Goal: Find specific page/section: Find specific page/section

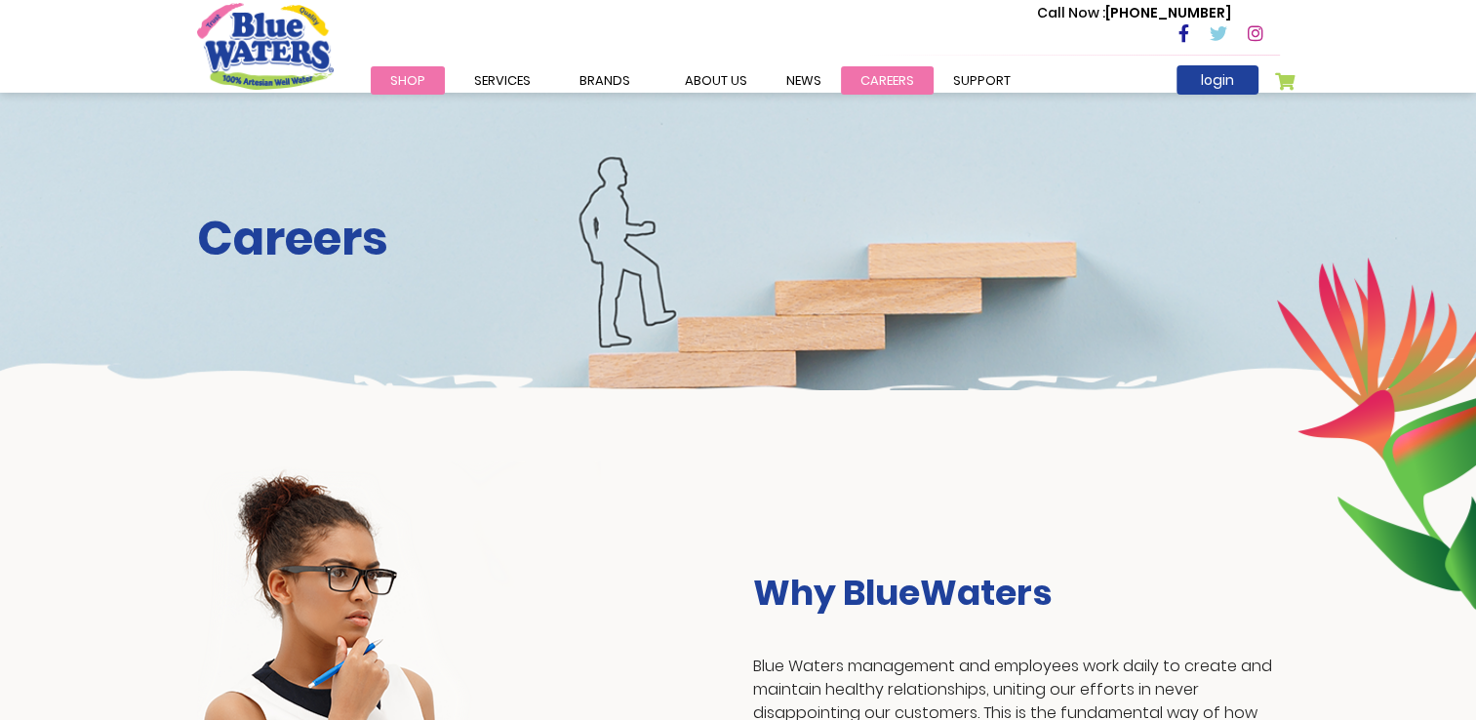
click at [869, 82] on link "careers" at bounding box center [887, 80] width 93 height 28
click at [877, 68] on link "careers" at bounding box center [887, 80] width 93 height 28
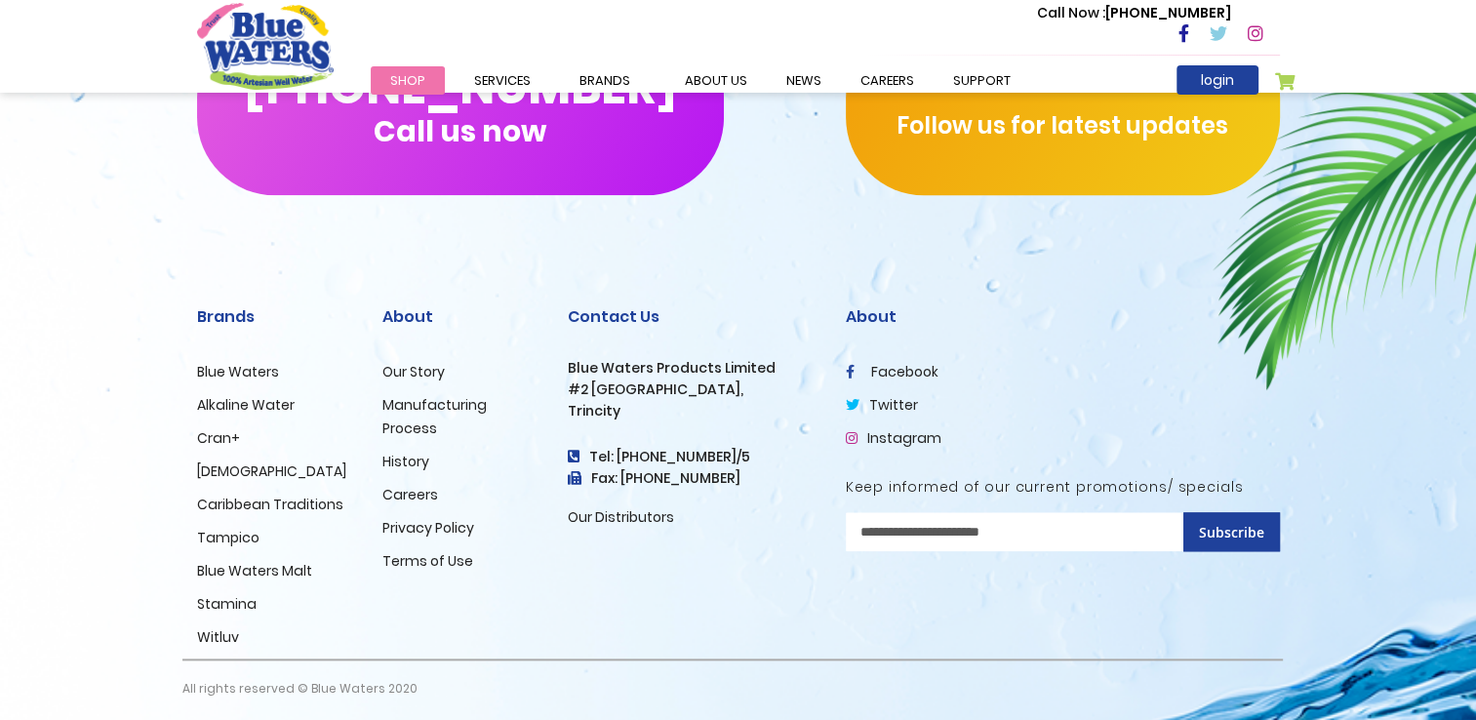
scroll to position [1981, 0]
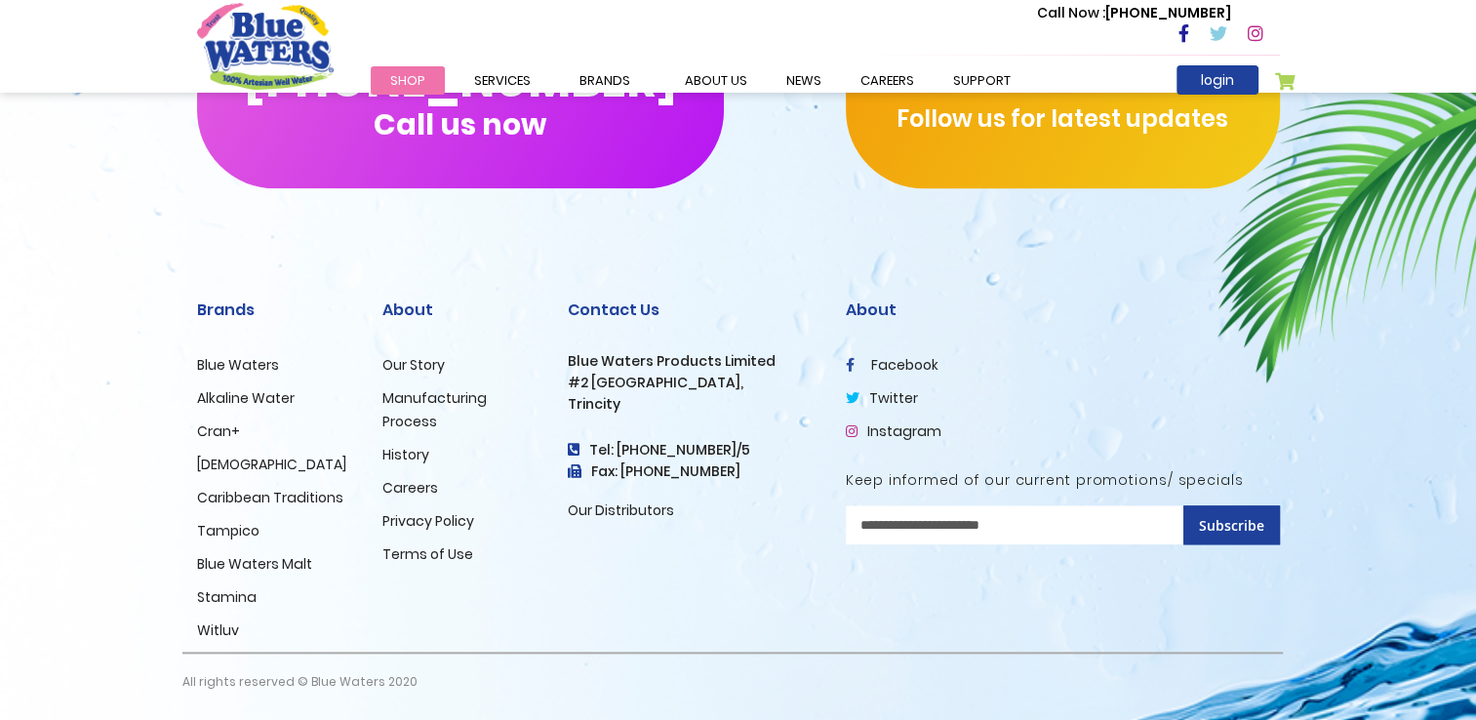
click at [404, 486] on link "Careers" at bounding box center [410, 488] width 56 height 20
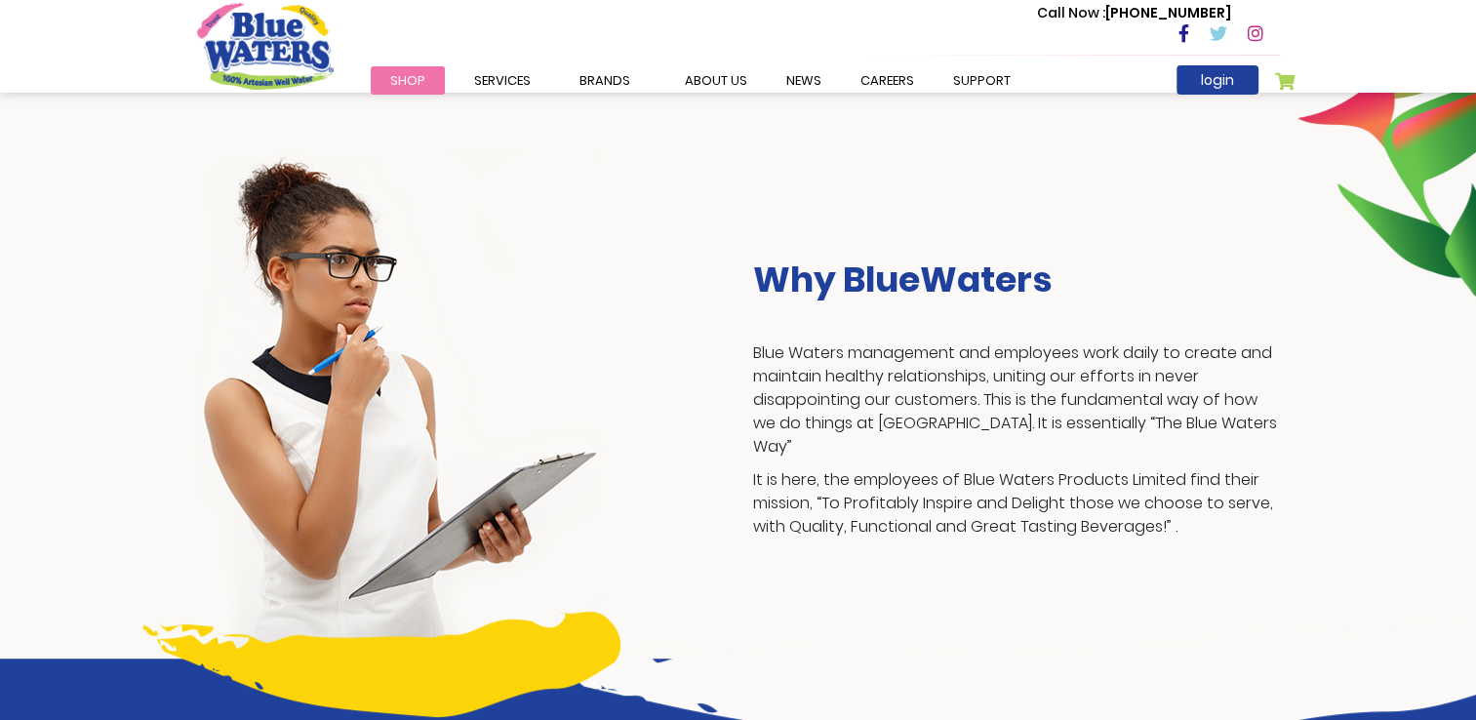
scroll to position [266, 0]
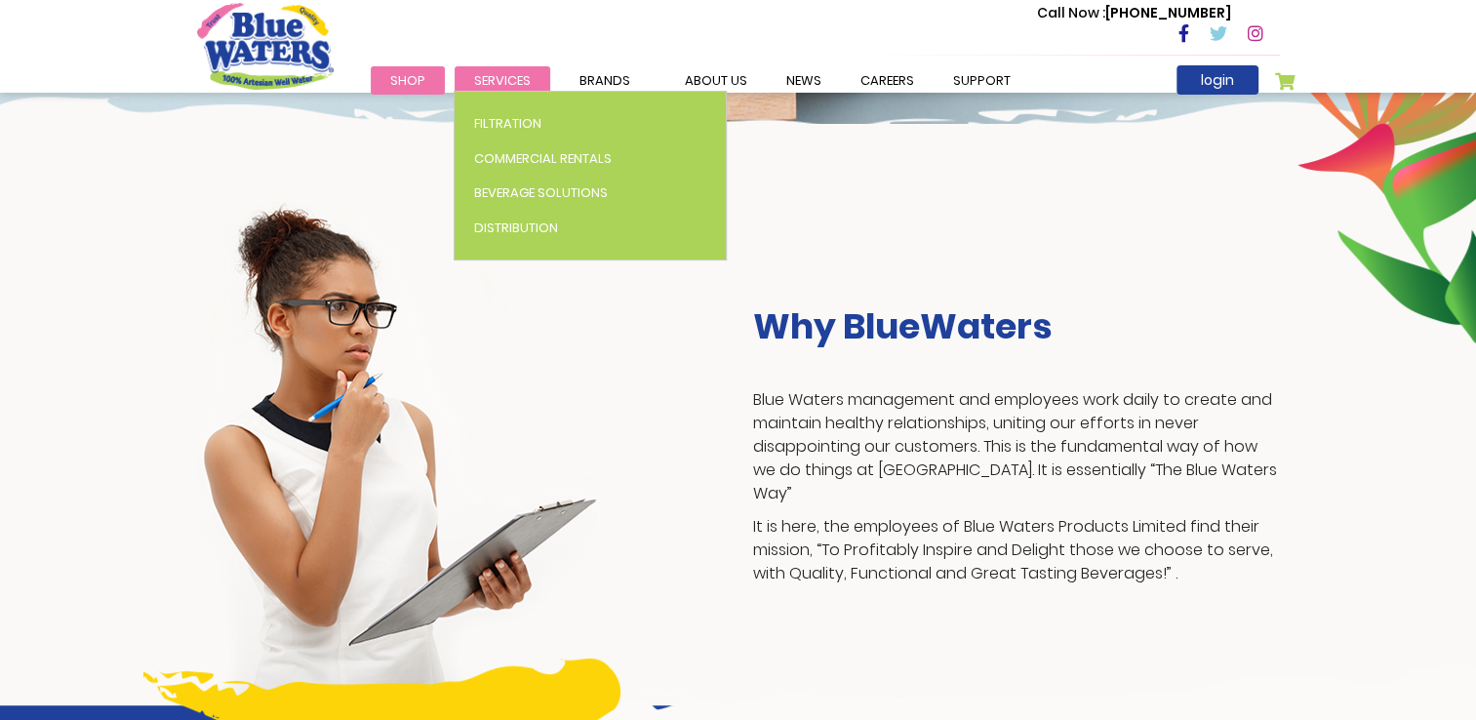
click at [525, 80] on span "Services" at bounding box center [502, 80] width 57 height 19
click at [493, 79] on span "Services" at bounding box center [502, 80] width 57 height 19
click at [496, 72] on span "Services" at bounding box center [502, 80] width 57 height 19
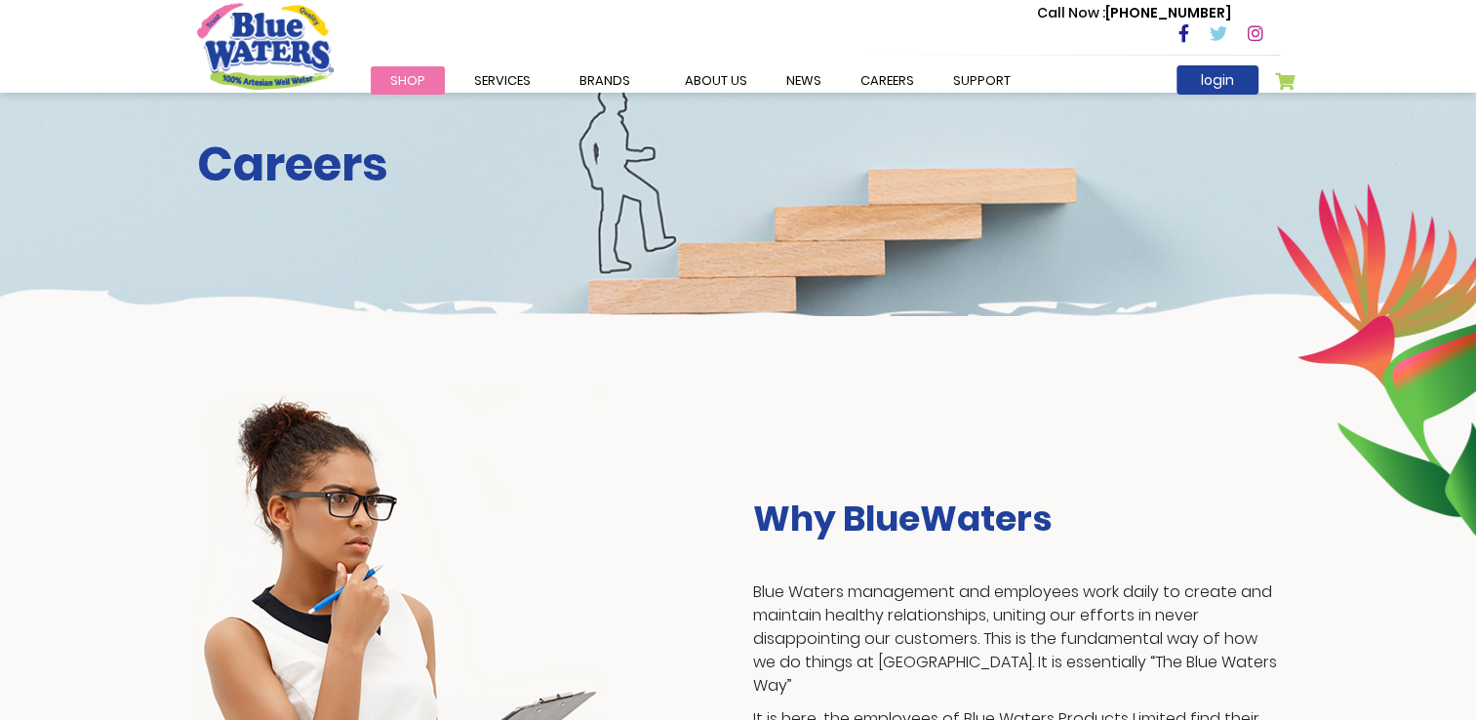
scroll to position [0, 0]
